Goal: Find specific page/section: Find specific page/section

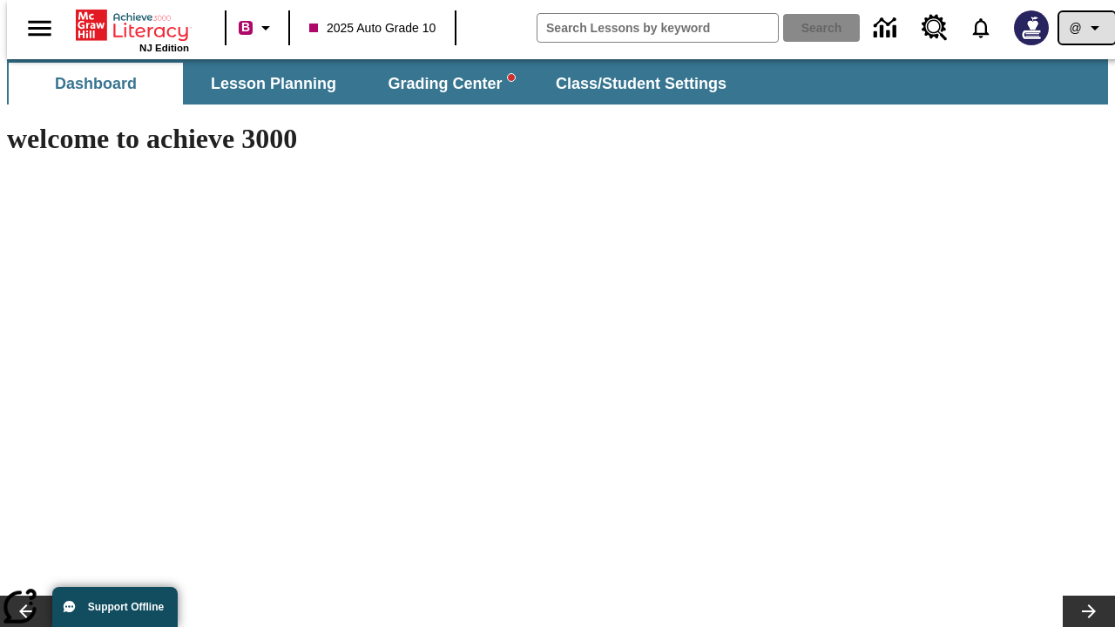
click at [1084, 28] on icon "Profile/Settings" at bounding box center [1094, 27] width 21 height 21
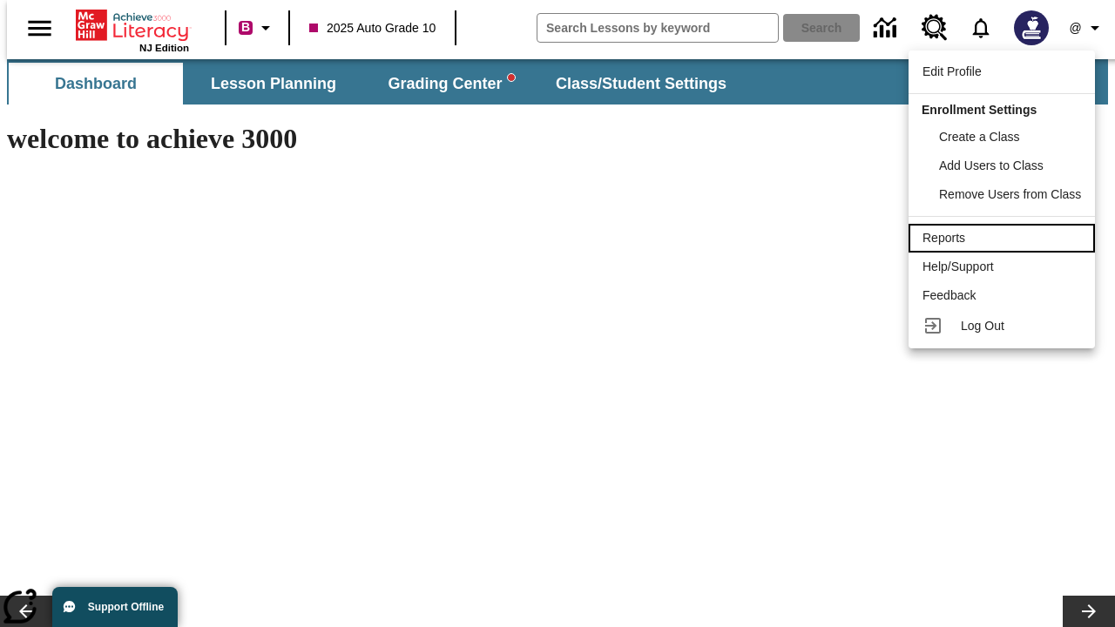
click at [1004, 238] on div "Reports" at bounding box center [1001, 238] width 159 height 18
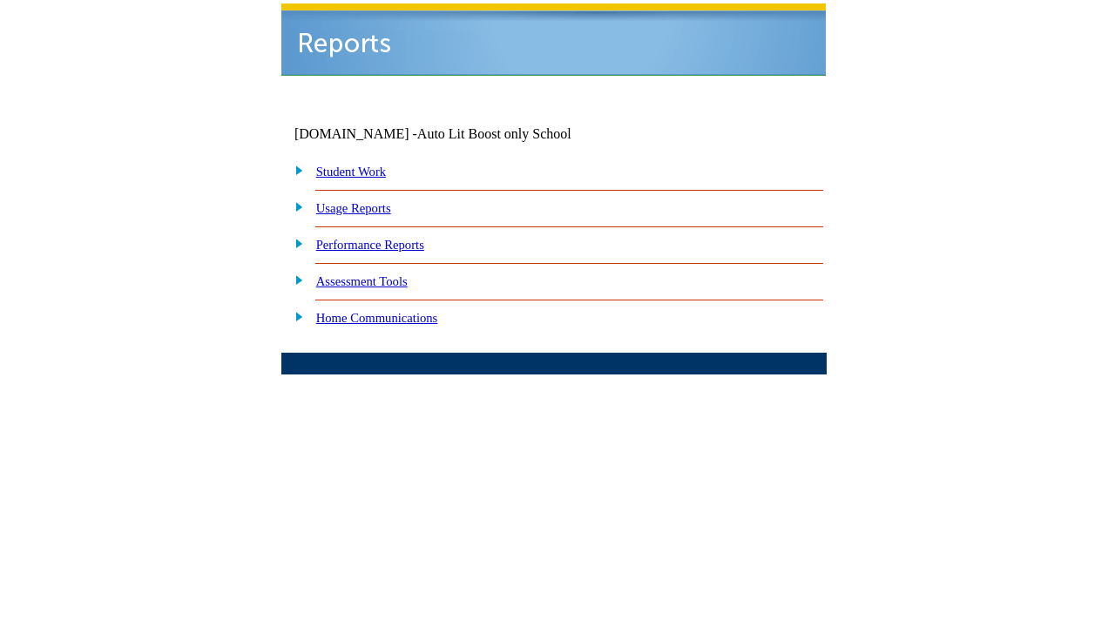
click at [388, 238] on link "Performance Reports" at bounding box center [370, 245] width 108 height 14
